Goal: Task Accomplishment & Management: Use online tool/utility

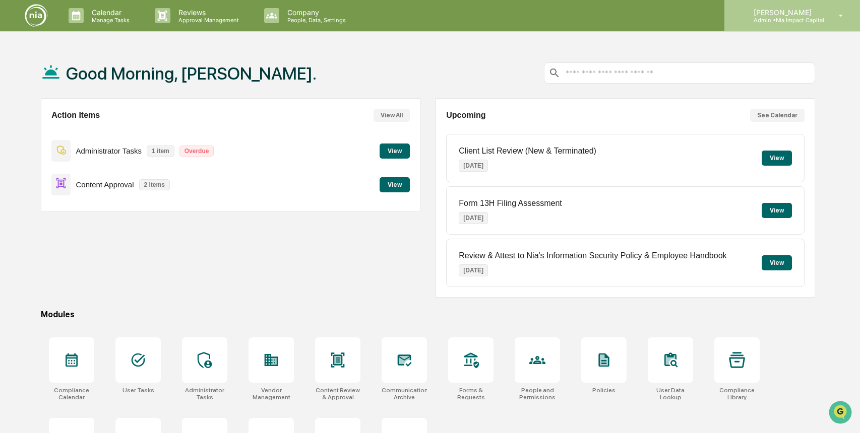
click at [793, 17] on p "Admin • Nia Impact Capital" at bounding box center [784, 20] width 79 height 7
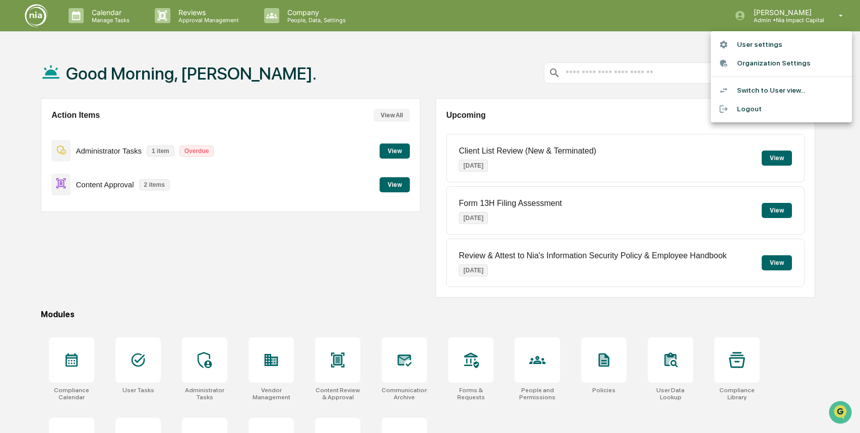
click at [764, 95] on li "Switch to User view..." at bounding box center [781, 90] width 141 height 19
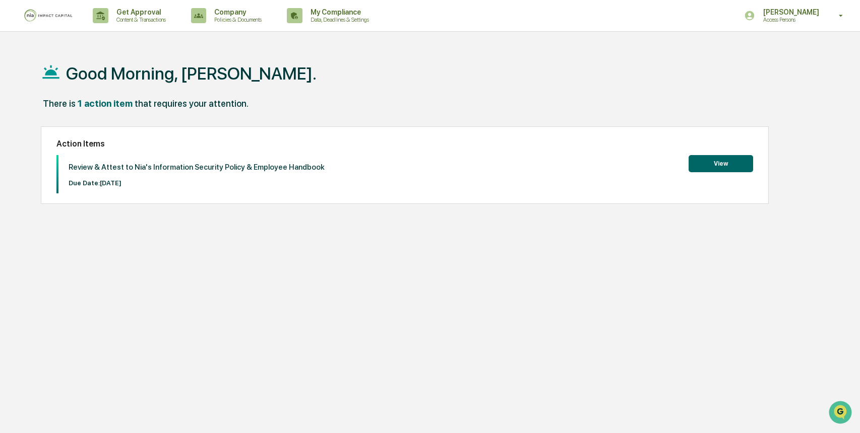
click at [752, 158] on button "View" at bounding box center [720, 163] width 65 height 17
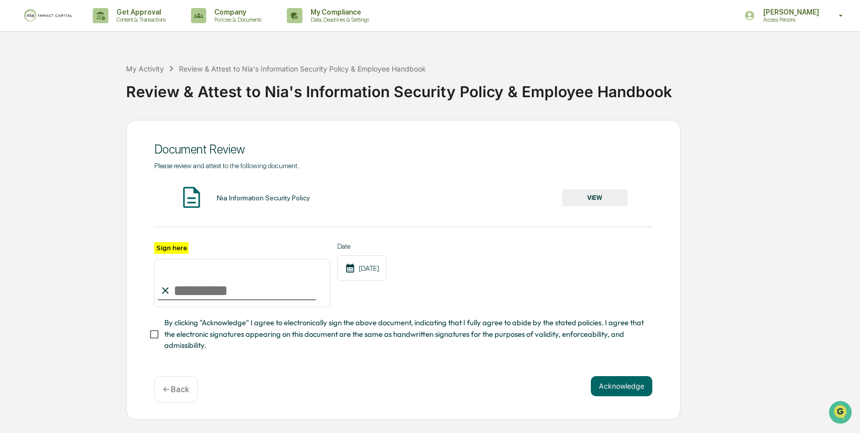
click at [621, 202] on button "VIEW" at bounding box center [595, 197] width 66 height 17
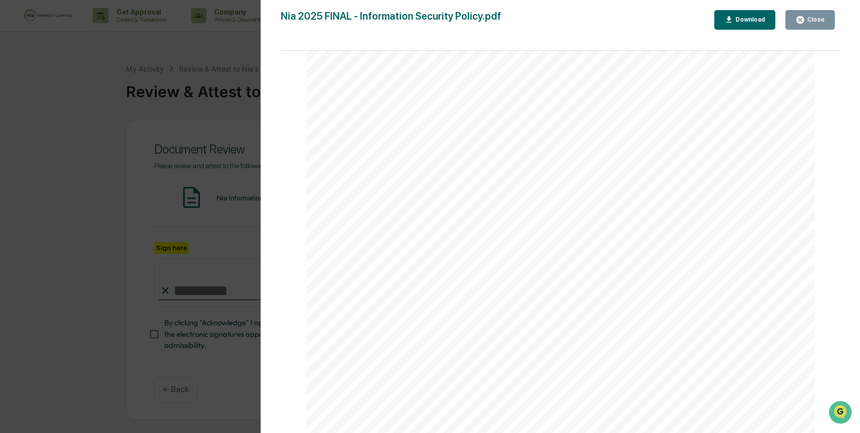
scroll to position [3674, 0]
click at [817, 26] on button "Close" at bounding box center [809, 20] width 49 height 20
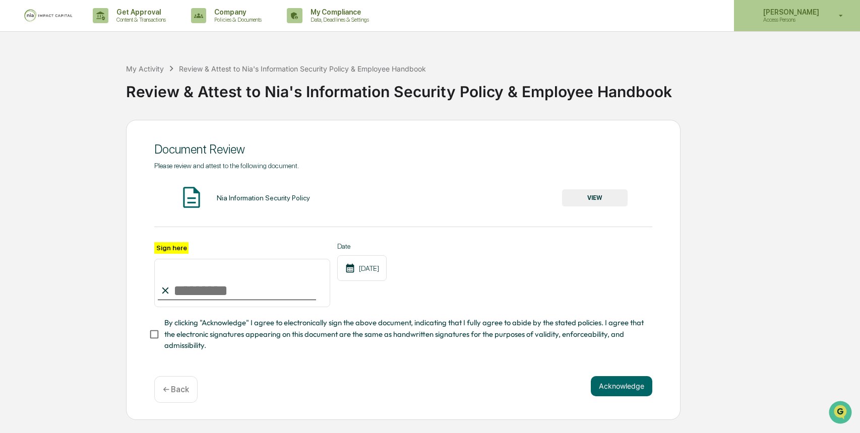
click at [822, 23] on p "Access Persons" at bounding box center [789, 19] width 69 height 7
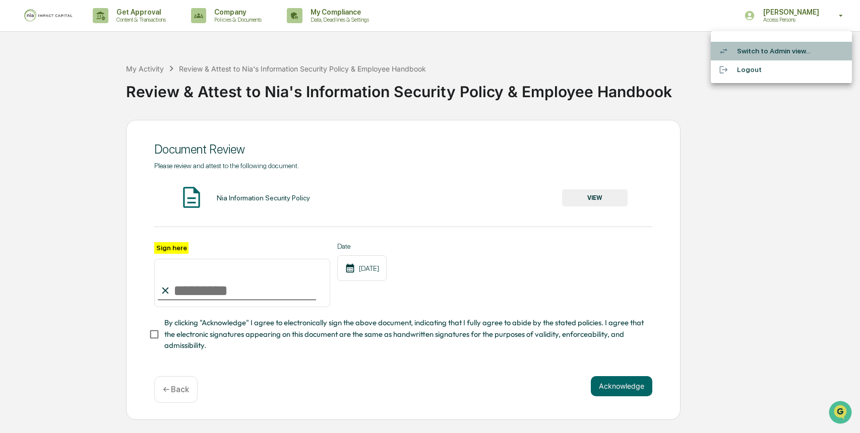
click at [799, 56] on li "Switch to Admin view..." at bounding box center [781, 51] width 141 height 19
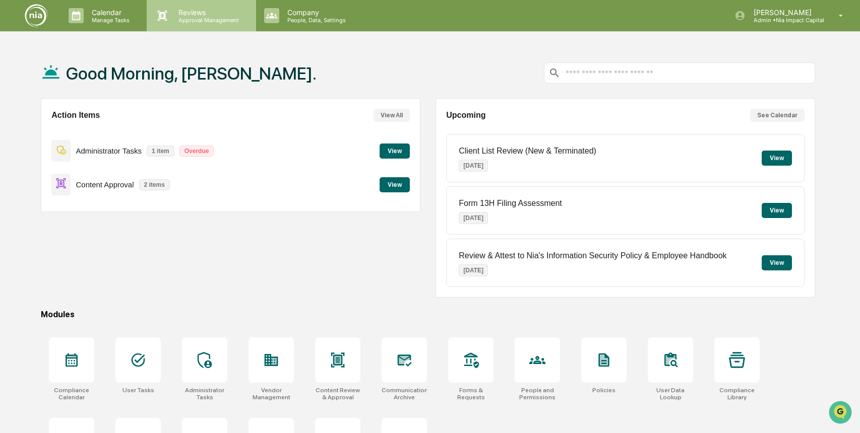
click at [227, 16] on p "Reviews" at bounding box center [207, 12] width 74 height 9
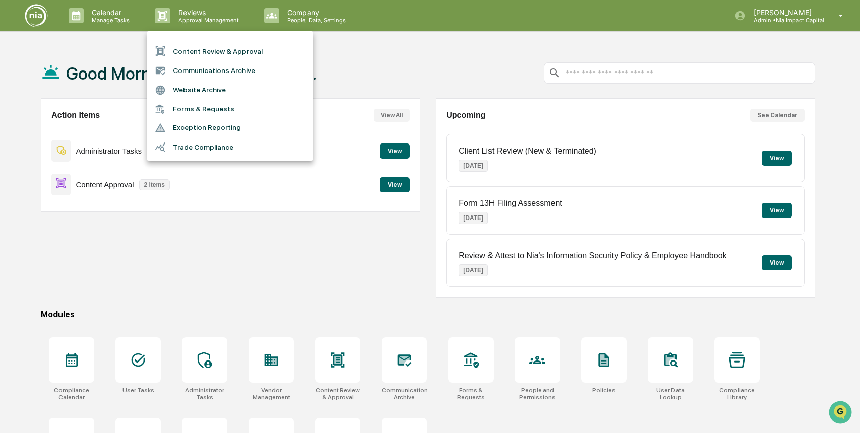
click at [224, 46] on li "Content Review & Approval" at bounding box center [230, 51] width 166 height 19
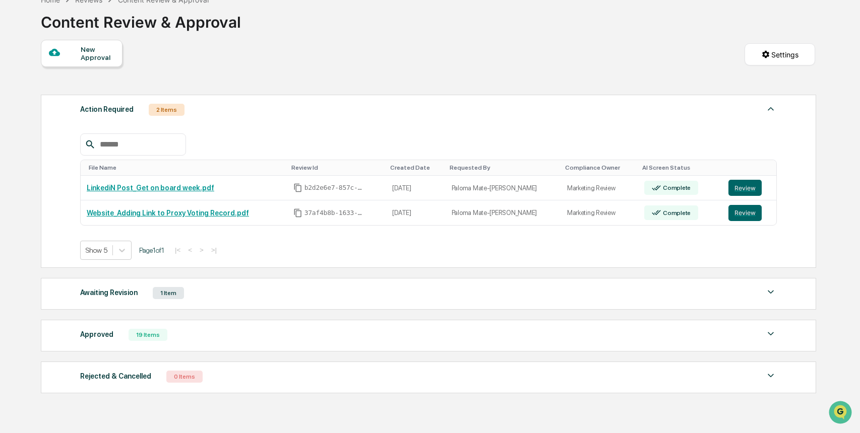
scroll to position [59, 0]
click at [472, 288] on div "Awaiting Revision 1 Item" at bounding box center [428, 293] width 696 height 14
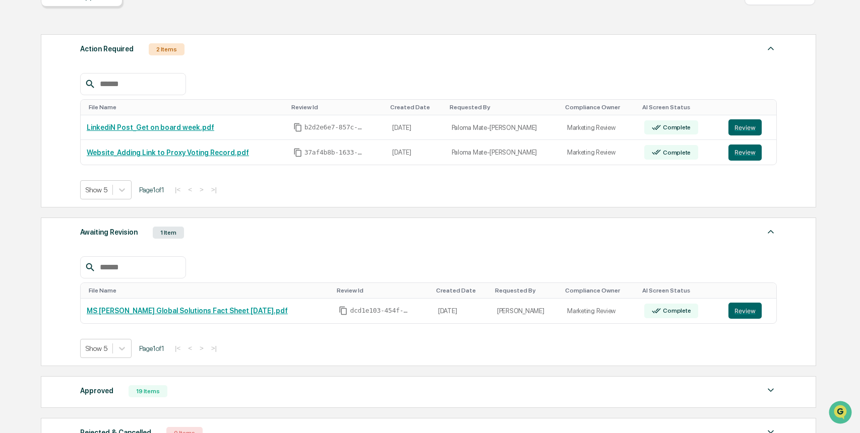
scroll to position [119, 0]
click at [741, 315] on button "Review" at bounding box center [744, 310] width 33 height 16
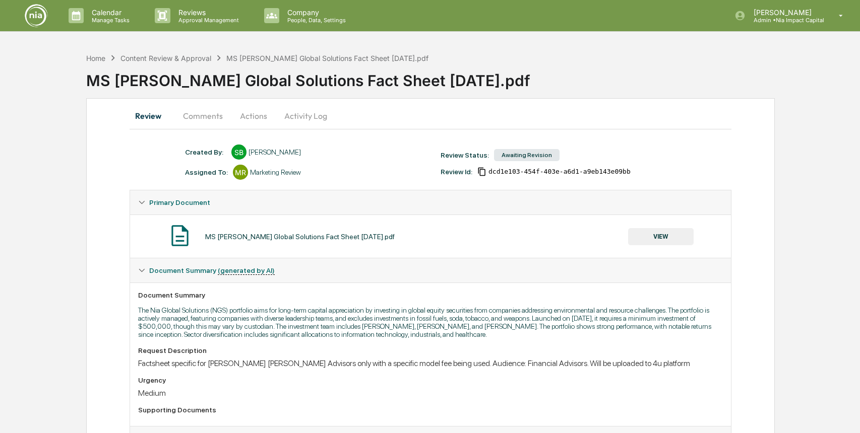
click at [202, 119] on button "Comments" at bounding box center [203, 116] width 56 height 24
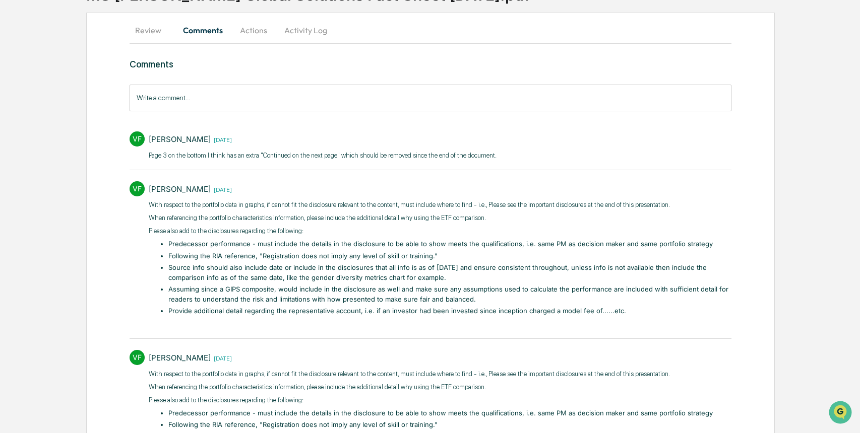
scroll to position [90, 0]
